Goal: Information Seeking & Learning: Learn about a topic

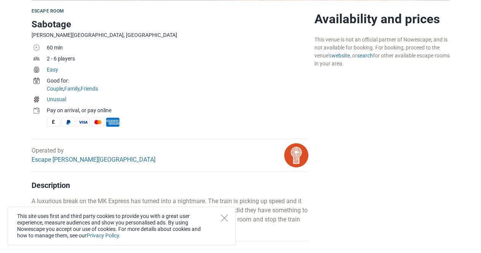
scroll to position [232, 0]
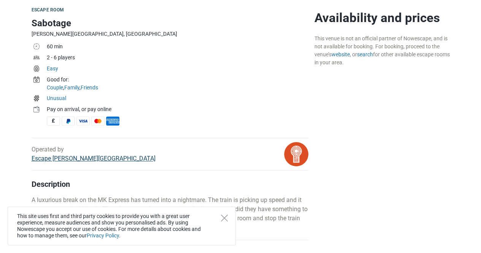
click at [86, 159] on link "Escape [PERSON_NAME][GEOGRAPHIC_DATA]" at bounding box center [94, 158] width 124 height 7
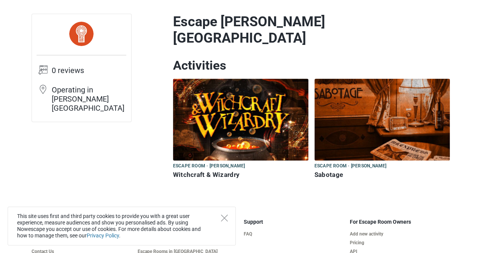
scroll to position [41, 0]
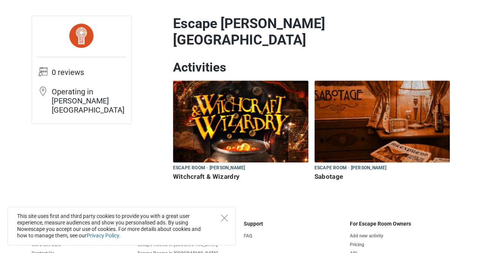
click at [343, 126] on img at bounding box center [381, 122] width 135 height 82
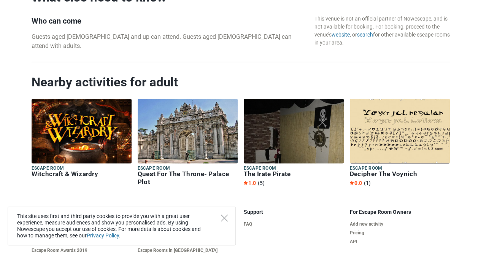
scroll to position [803, 0]
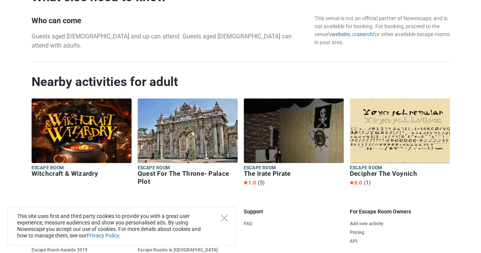
click at [408, 134] on img at bounding box center [399, 130] width 100 height 65
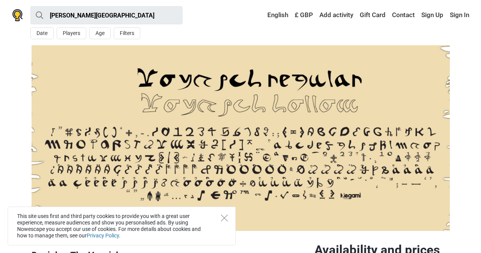
click at [389, 158] on img at bounding box center [241, 137] width 418 height 185
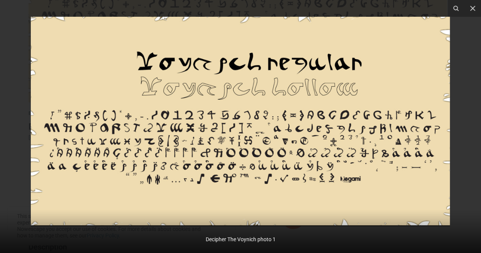
scroll to position [134, 0]
click at [476, 11] on button at bounding box center [472, 8] width 17 height 17
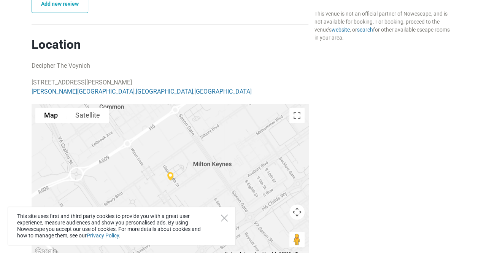
scroll to position [432, 0]
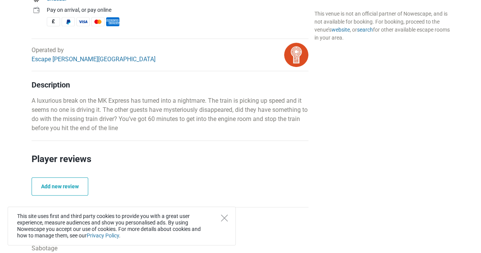
scroll to position [330, 0]
click at [82, 59] on link "Escape [PERSON_NAME][GEOGRAPHIC_DATA]" at bounding box center [94, 59] width 124 height 7
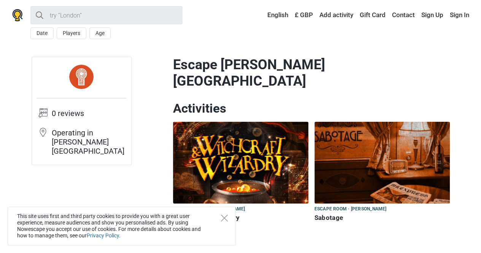
click at [379, 174] on img at bounding box center [381, 163] width 135 height 82
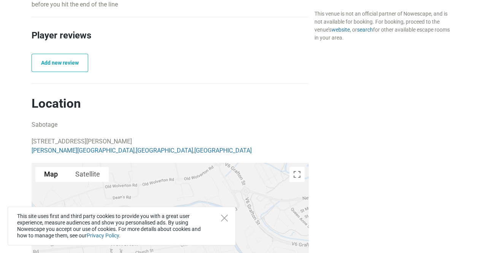
scroll to position [454, 0]
